Goal: Task Accomplishment & Management: Use online tool/utility

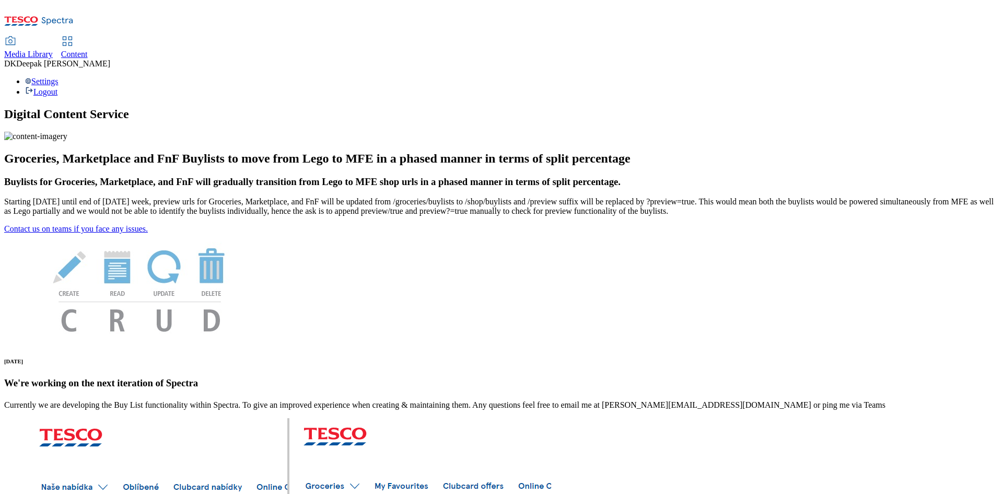
click at [74, 35] on icon at bounding box center [67, 41] width 13 height 13
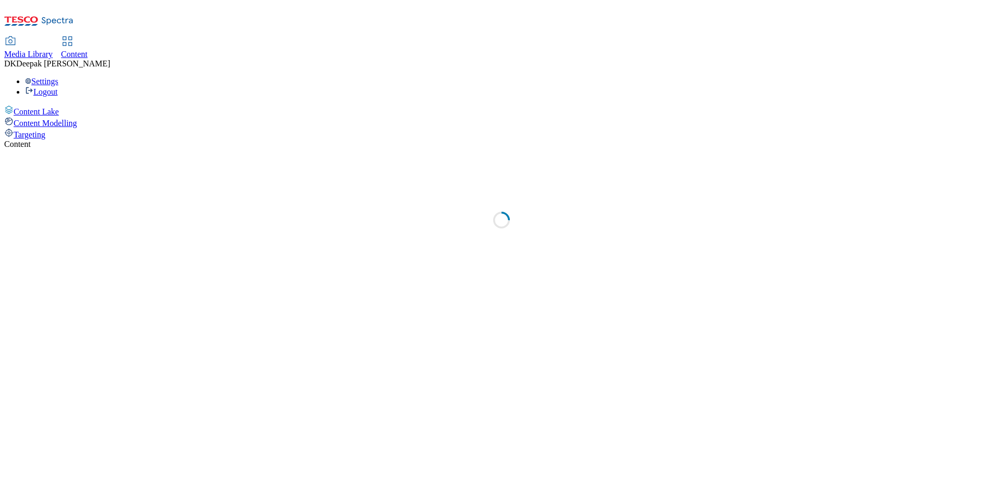
select select "ghs-[GEOGRAPHIC_DATA]"
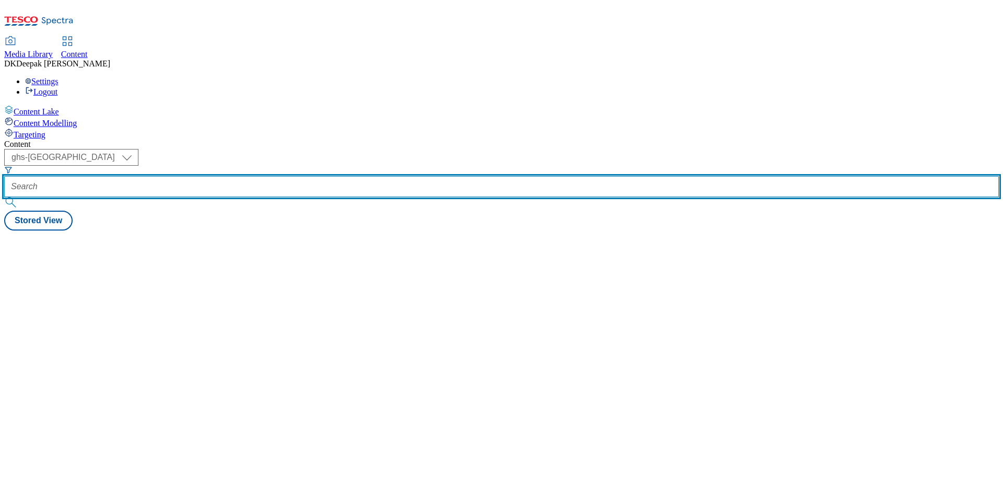
click at [231, 176] on input "text" at bounding box center [501, 186] width 995 height 21
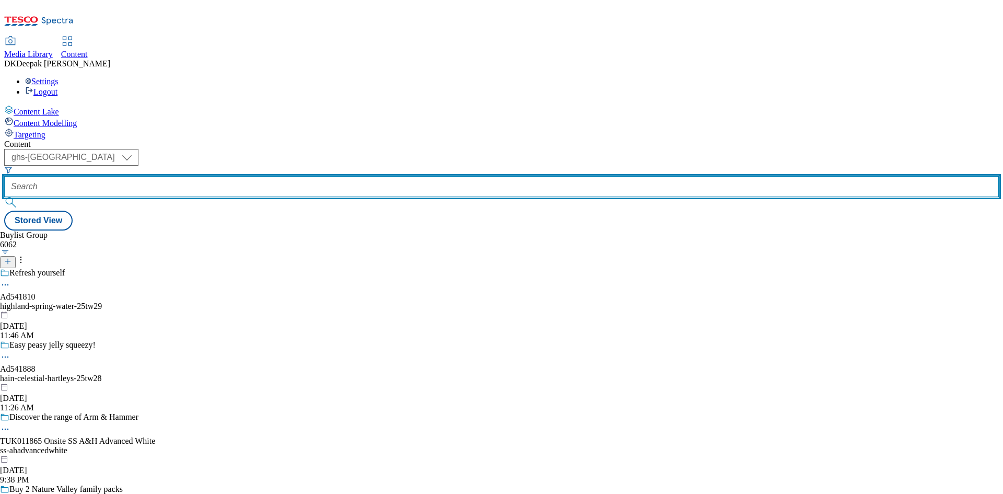
paste input "541810"
click at [226, 176] on input "541810" at bounding box center [501, 186] width 995 height 21
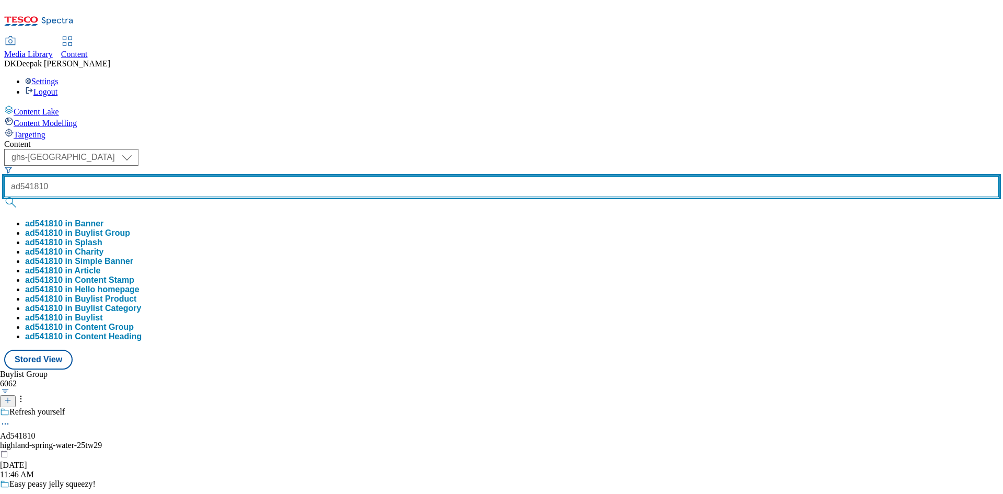
type input "ad541810"
click at [4, 197] on button "submit" at bounding box center [11, 202] width 15 height 10
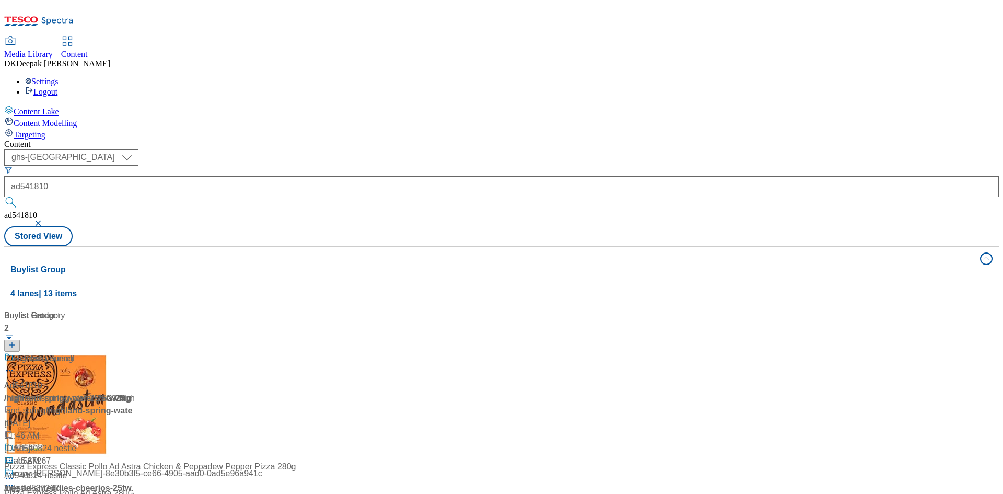
click at [135, 352] on div "Ad541810 / highland-spring-water-25tw29 / highland-spring [DATE] 11:46 AM" at bounding box center [69, 403] width 131 height 102
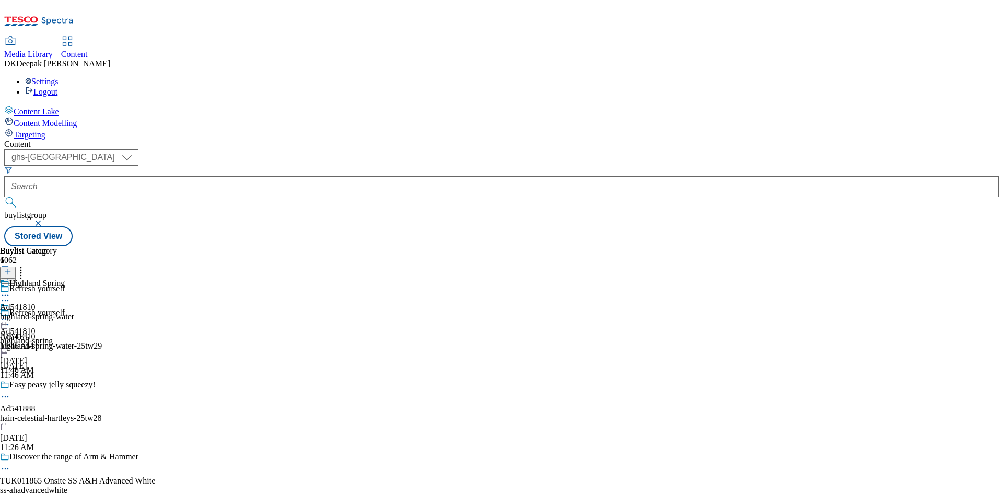
click at [6, 324] on circle at bounding box center [6, 325] width 2 height 2
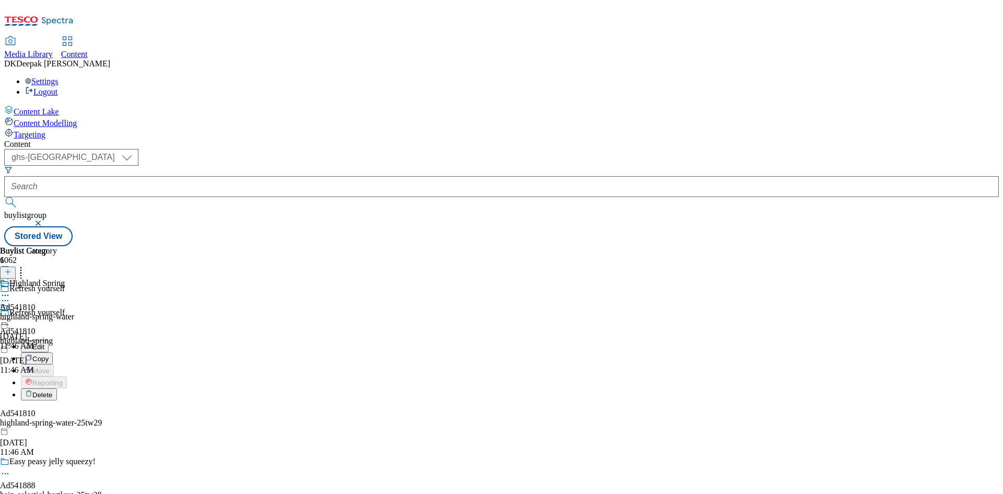
click at [49, 340] on button "Edit" at bounding box center [35, 346] width 28 height 12
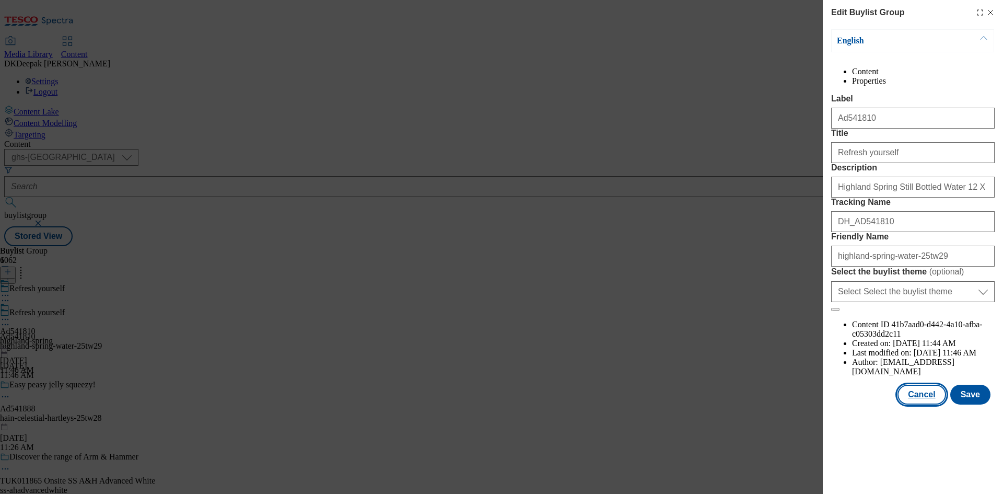
click at [927, 404] on button "Cancel" at bounding box center [922, 395] width 48 height 20
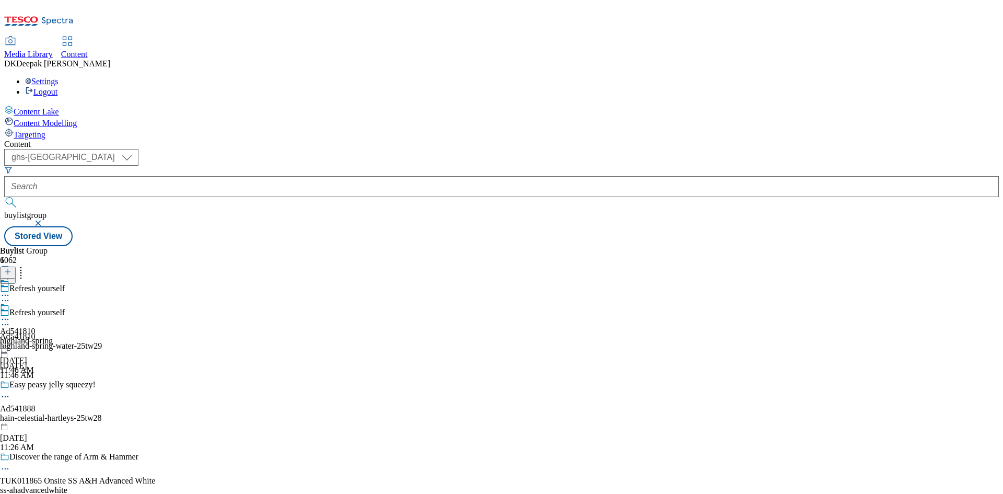
click at [53, 336] on div "highland-spring" at bounding box center [26, 340] width 53 height 9
click at [10, 314] on icon at bounding box center [5, 319] width 10 height 10
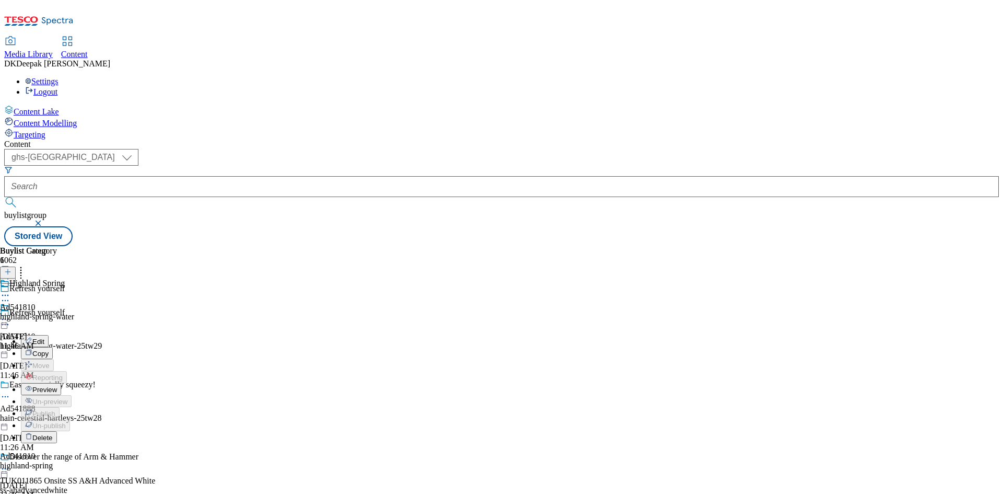
click at [49, 335] on button "Edit" at bounding box center [35, 341] width 28 height 12
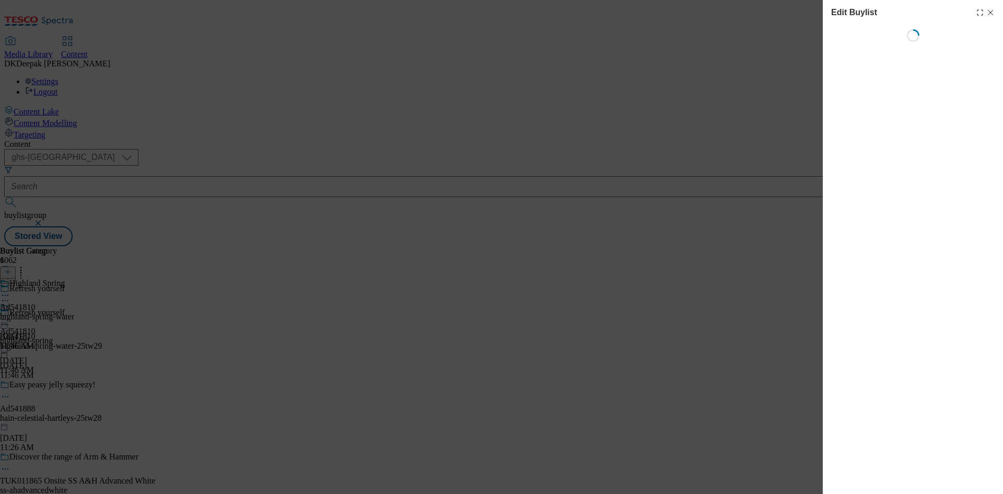
select select "tactical"
select select "supplier funded short term 1-3 weeks"
select select "dunnhumby"
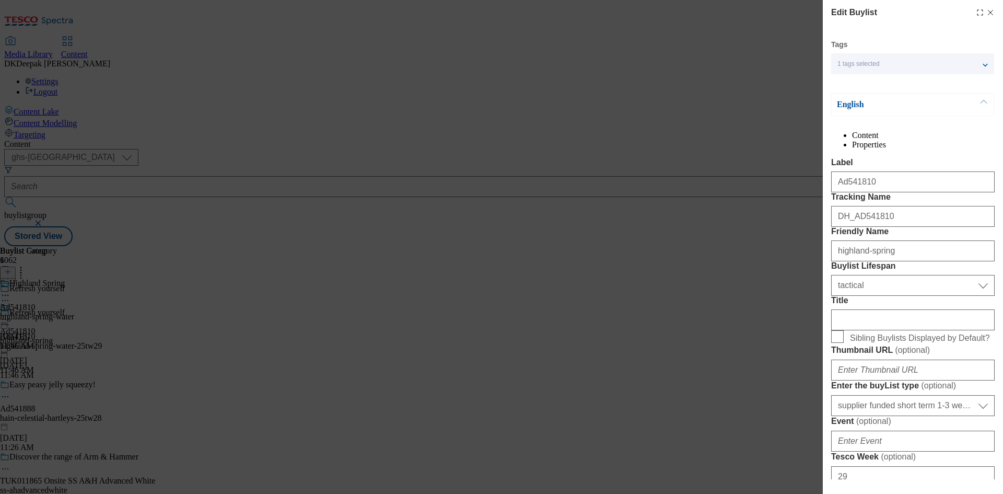
select select "Banner"
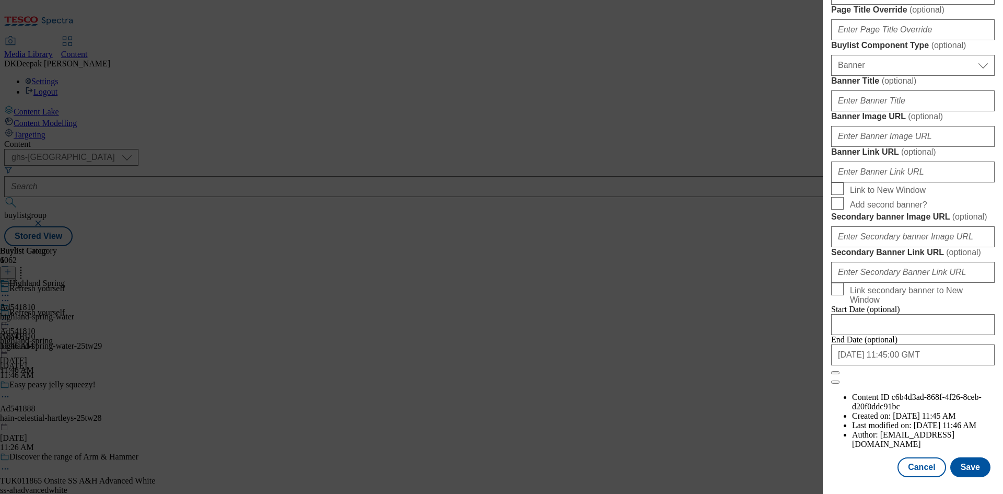
scroll to position [1026, 0]
click at [930, 460] on button "Cancel" at bounding box center [922, 467] width 48 height 20
select select "tactical"
select select "supplier funded short term 1-3 weeks"
select select "dunnhumby"
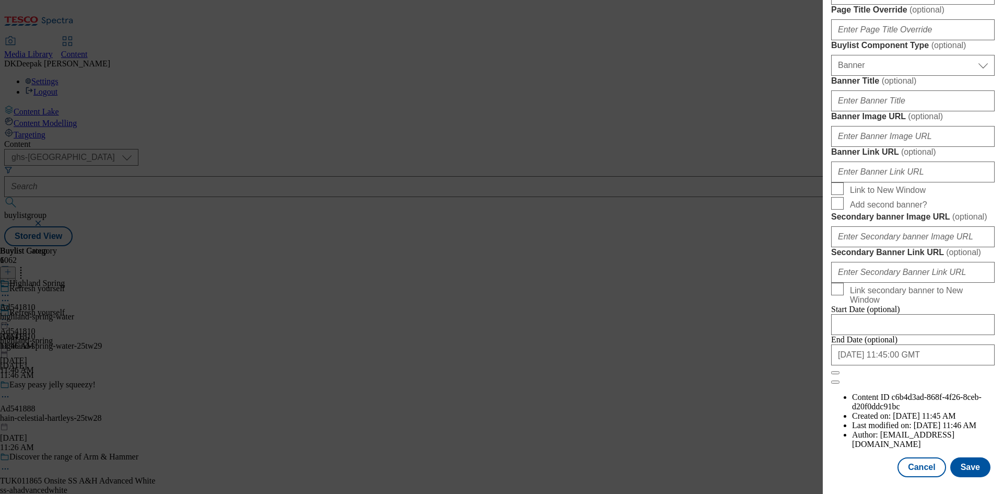
select select "Banner"
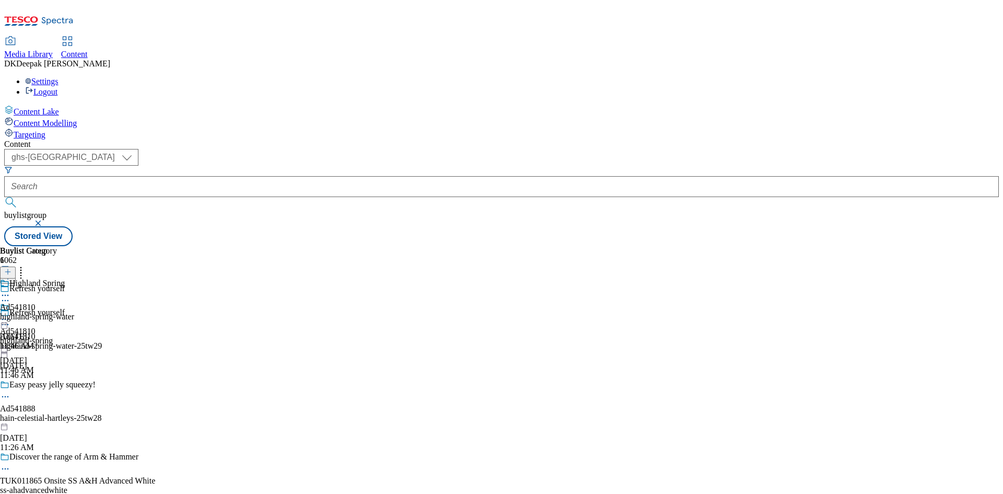
scroll to position [792, 0]
click at [74, 312] on div "highland-spring-water" at bounding box center [37, 316] width 74 height 9
click at [10, 314] on icon at bounding box center [5, 319] width 10 height 10
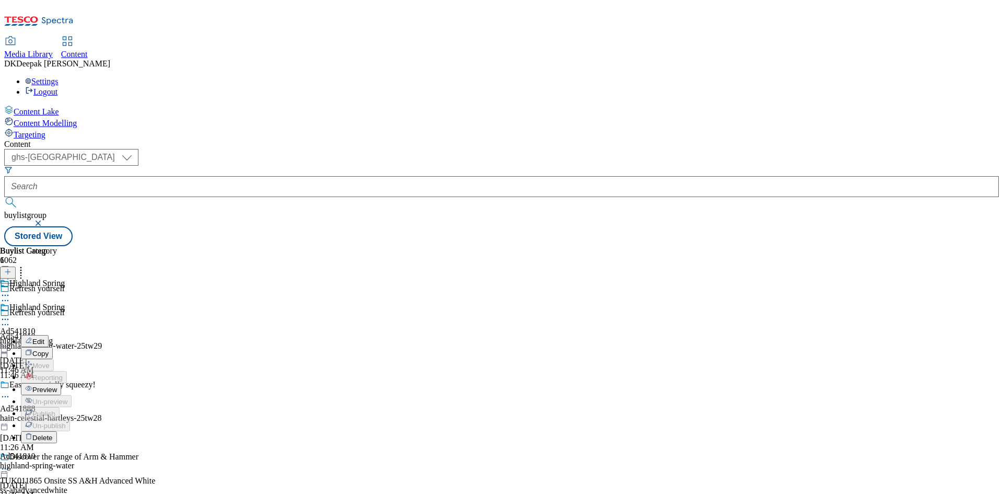
click at [49, 335] on button "Edit" at bounding box center [35, 341] width 28 height 12
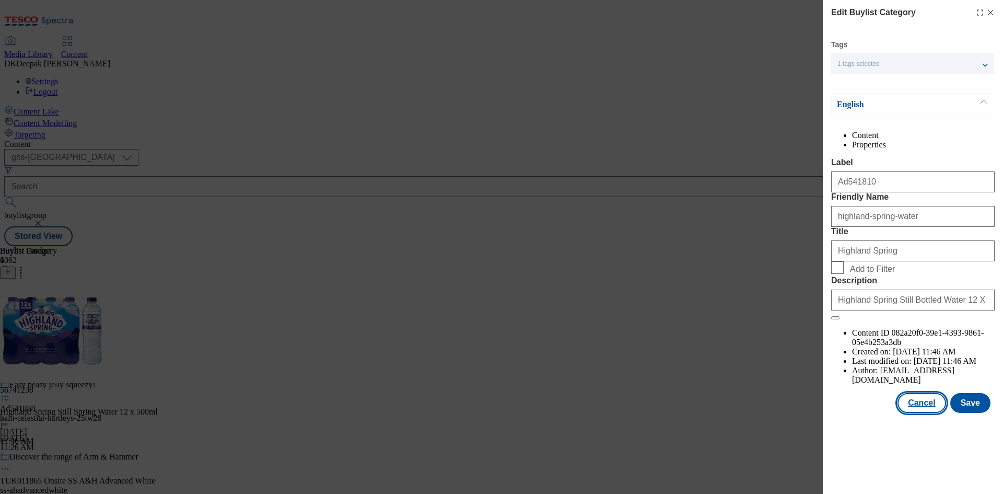
click at [919, 413] on button "Cancel" at bounding box center [922, 403] width 48 height 20
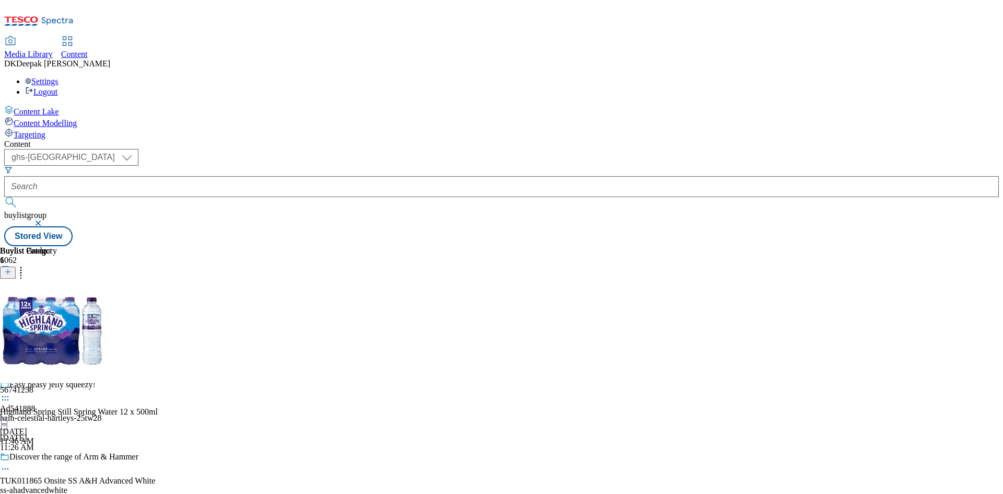
click at [10, 314] on icon at bounding box center [5, 319] width 10 height 10
click at [57, 386] on span "Preview" at bounding box center [44, 390] width 25 height 8
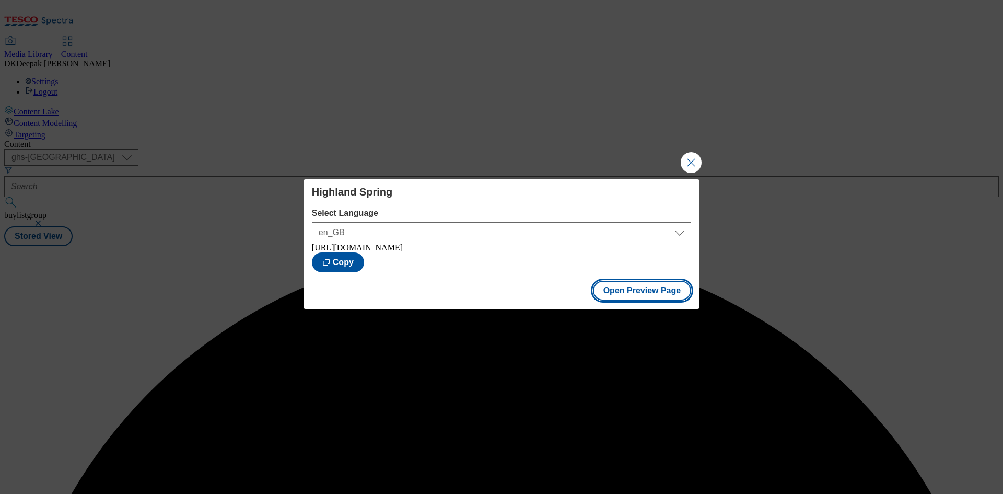
click at [628, 289] on button "Open Preview Page" at bounding box center [642, 291] width 99 height 20
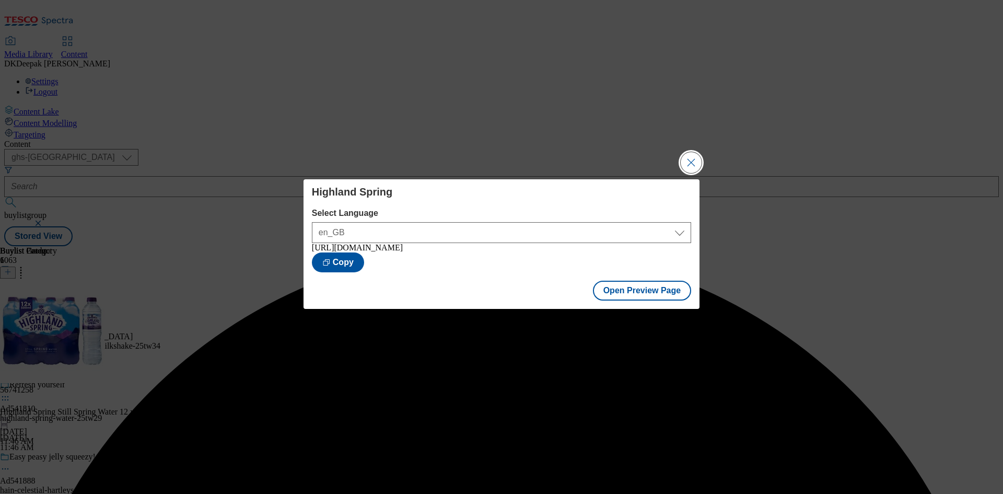
click at [692, 157] on button "Close Modal" at bounding box center [691, 162] width 21 height 21
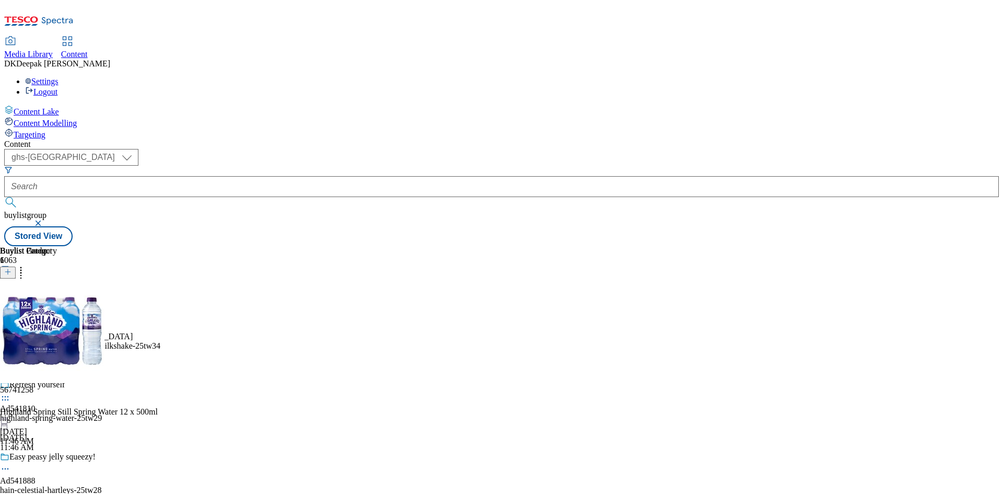
click at [74, 303] on div "Highland Spring Ad541810 highland-spring-water [DATE] 12:03 PM" at bounding box center [37, 339] width 74 height 72
click at [4, 319] on circle at bounding box center [3, 320] width 2 height 2
click at [55, 422] on span "Publish" at bounding box center [43, 426] width 23 height 8
